Goal: Navigation & Orientation: Find specific page/section

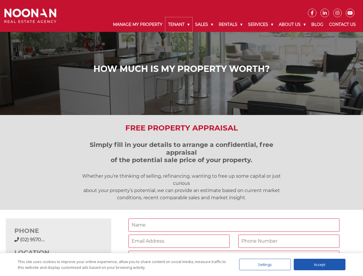
click at [179, 24] on link "Tenant" at bounding box center [178, 24] width 27 height 15
click at [204, 24] on link "Sales" at bounding box center [204, 24] width 24 height 15
click at [230, 24] on link "Rentals" at bounding box center [230, 24] width 29 height 15
click at [261, 24] on link "Services" at bounding box center [260, 24] width 31 height 15
click at [292, 24] on link "About Us" at bounding box center [292, 24] width 32 height 15
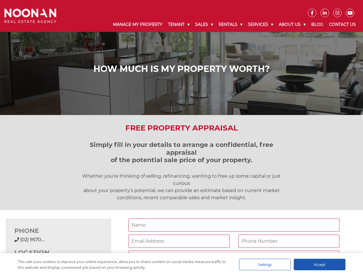
click at [58, 236] on div "(02) 9570 9999 (02) 9570...." at bounding box center [58, 239] width 88 height 7
click at [265, 264] on div "Settings" at bounding box center [265, 263] width 52 height 11
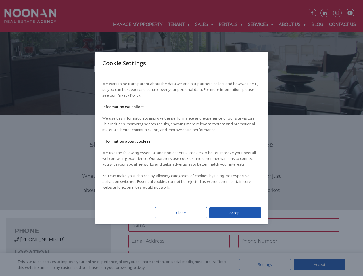
click at [319, 264] on div at bounding box center [181, 138] width 363 height 276
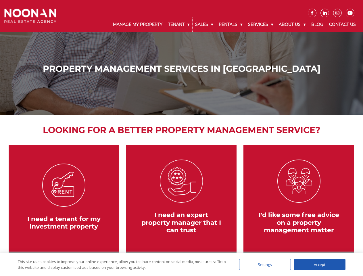
click at [179, 24] on link "Tenant" at bounding box center [178, 24] width 27 height 15
click at [204, 24] on link "Sales" at bounding box center [204, 24] width 24 height 15
